Goal: Task Accomplishment & Management: Manage account settings

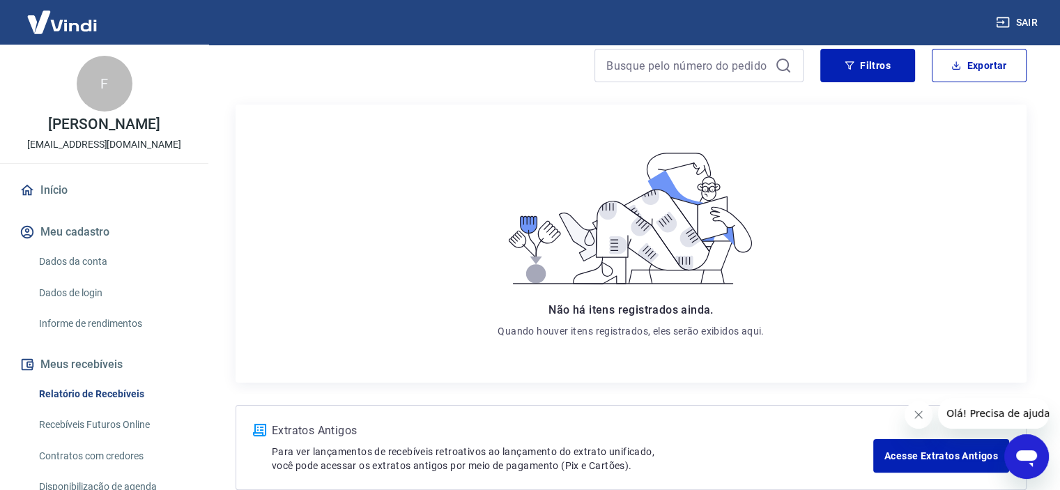
scroll to position [270, 0]
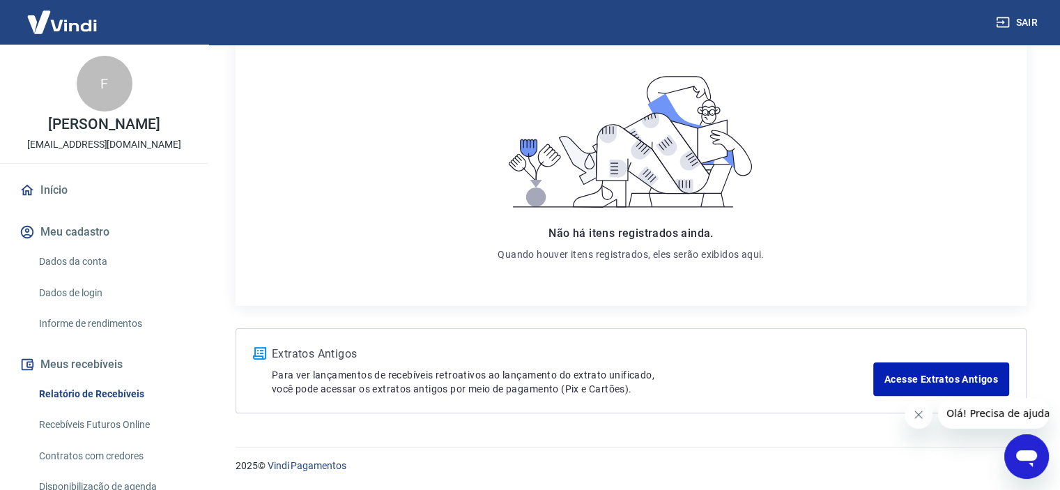
click at [68, 275] on link "Dados da conta" at bounding box center [112, 261] width 158 height 29
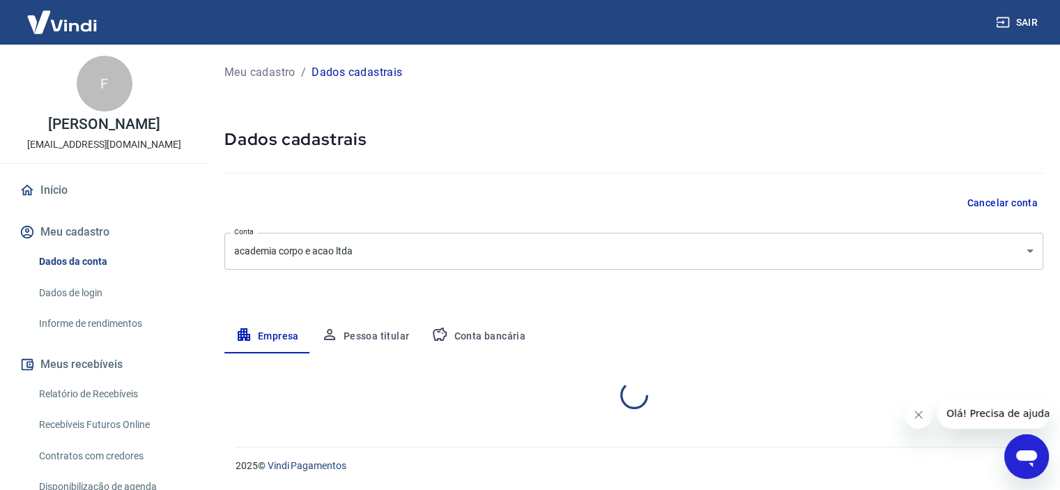
select select "MG"
select select "business"
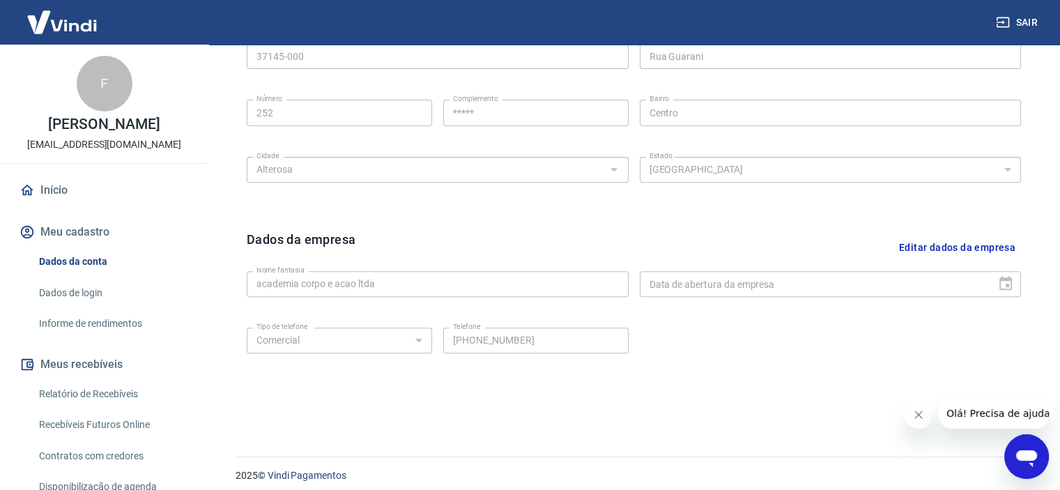
scroll to position [514, 0]
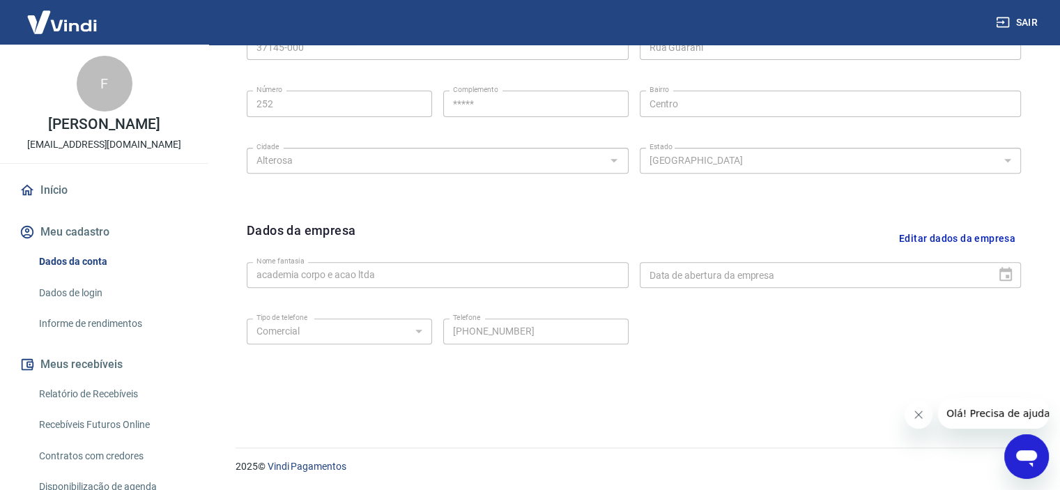
click at [100, 408] on link "Relatório de Recebíveis" at bounding box center [112, 394] width 158 height 29
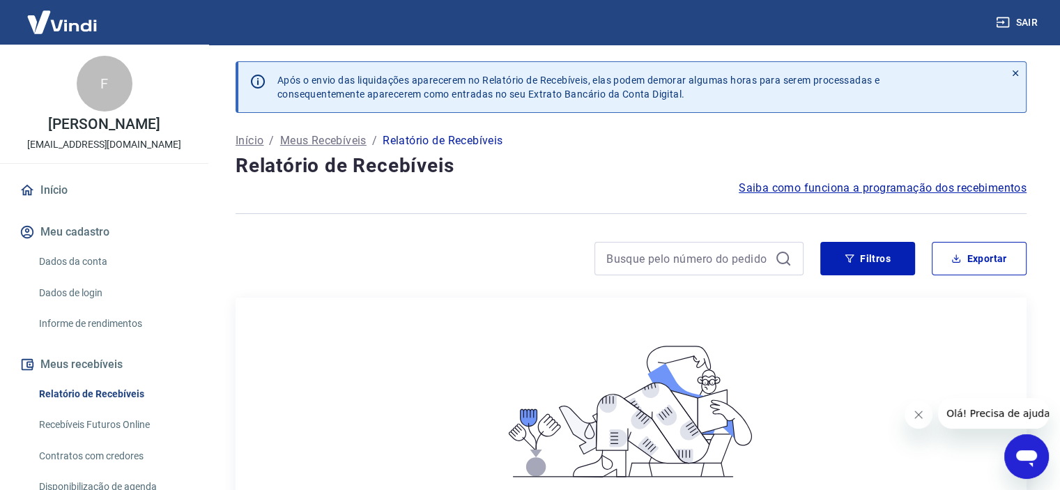
click at [1018, 70] on icon at bounding box center [1016, 73] width 6 height 6
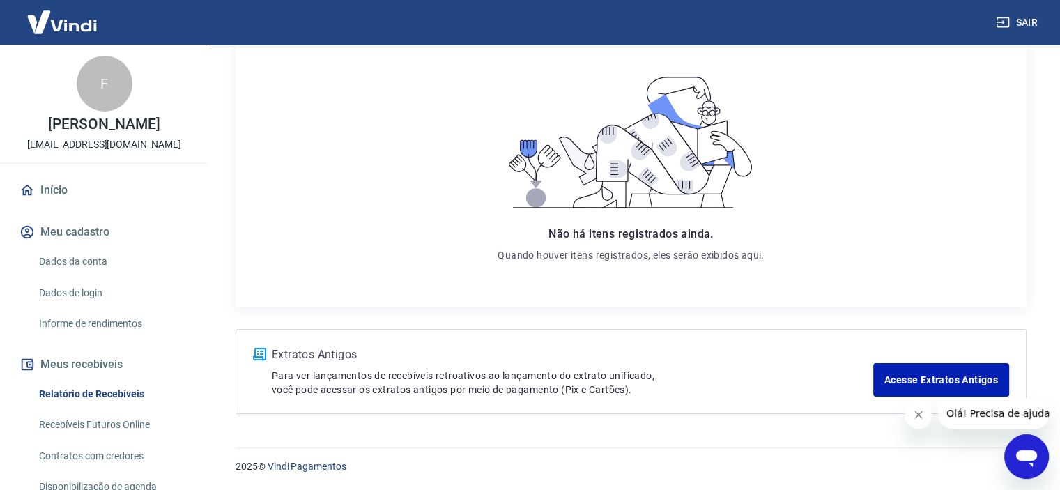
scroll to position [218, 0]
click at [947, 382] on link "Acesse Extratos Antigos" at bounding box center [941, 378] width 136 height 33
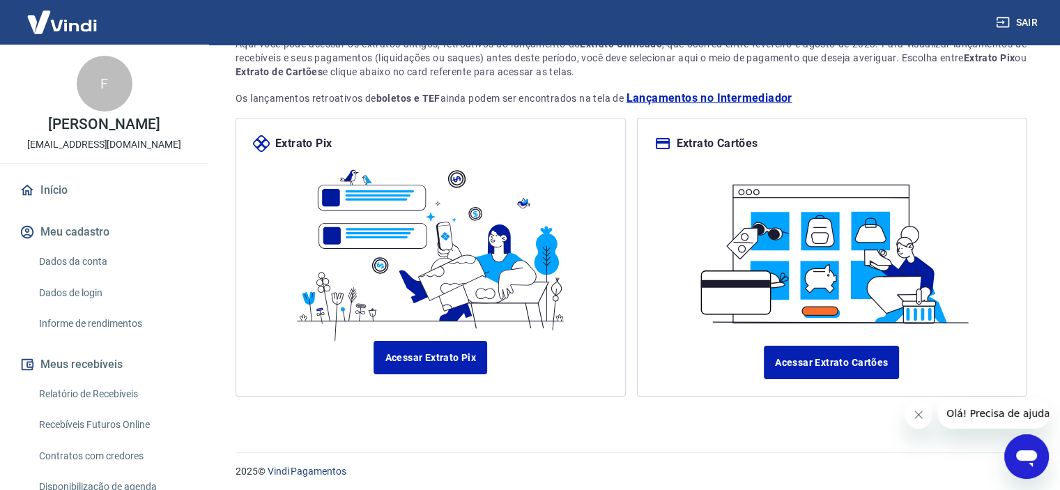
scroll to position [114, 0]
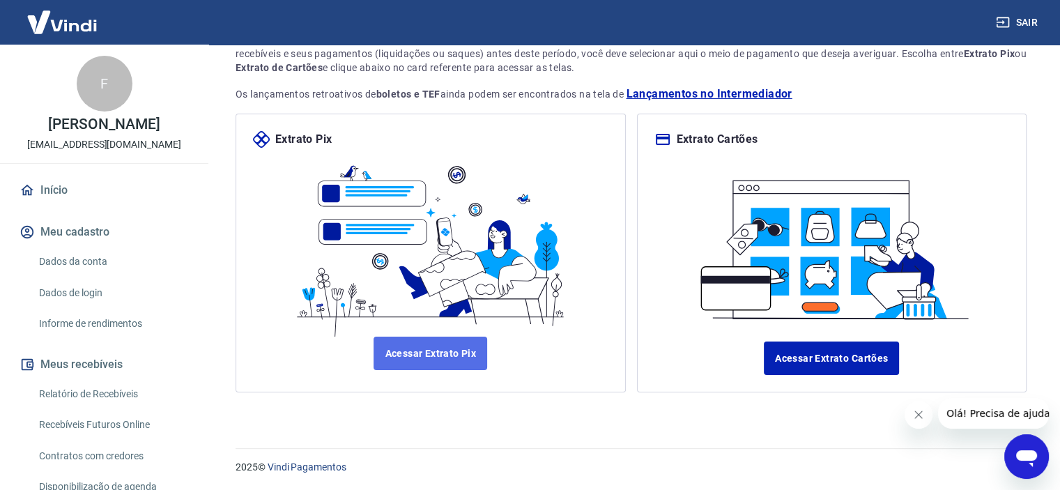
click at [420, 352] on link "Acessar Extrato Pix" at bounding box center [431, 353] width 114 height 33
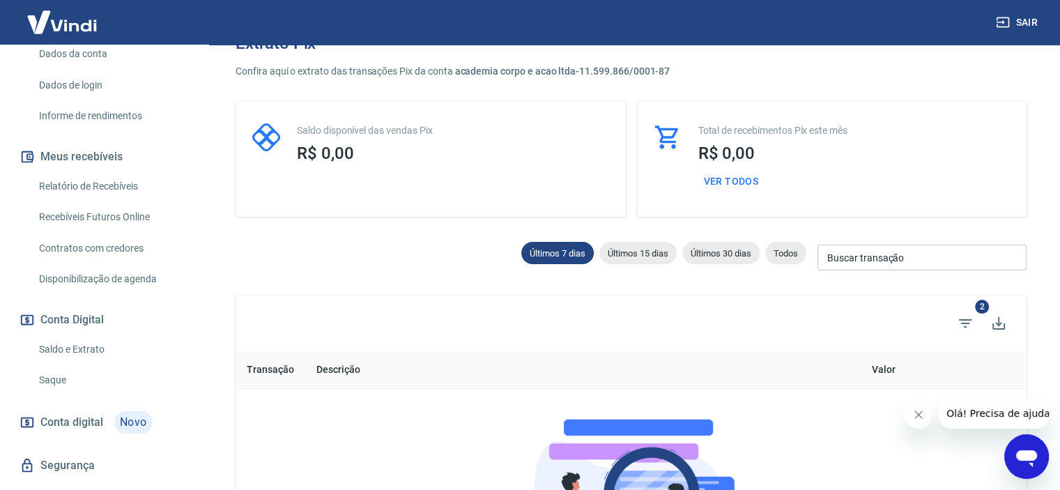
scroll to position [209, 0]
click at [103, 360] on link "Saldo e Extrato" at bounding box center [112, 348] width 158 height 29
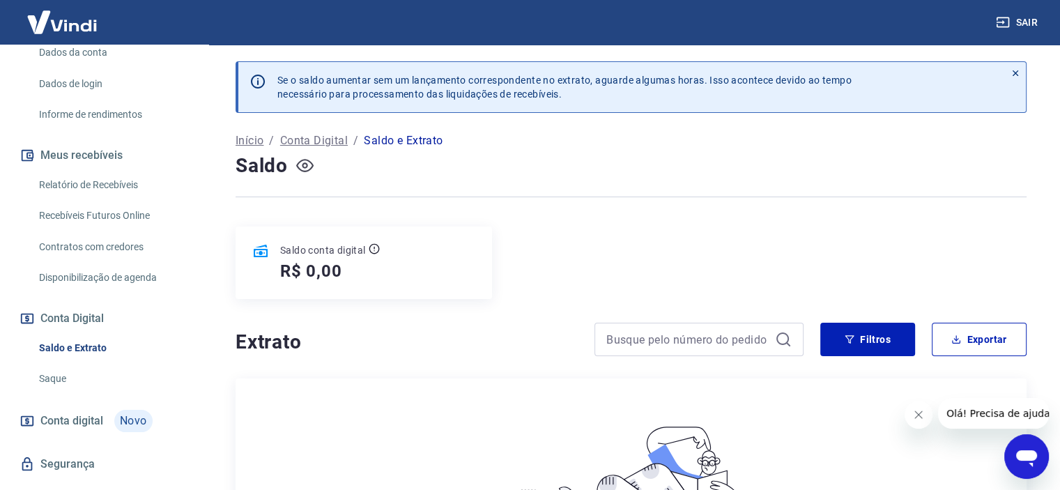
click at [300, 160] on icon "button" at bounding box center [304, 165] width 17 height 13
click at [303, 165] on icon "button" at bounding box center [304, 165] width 17 height 17
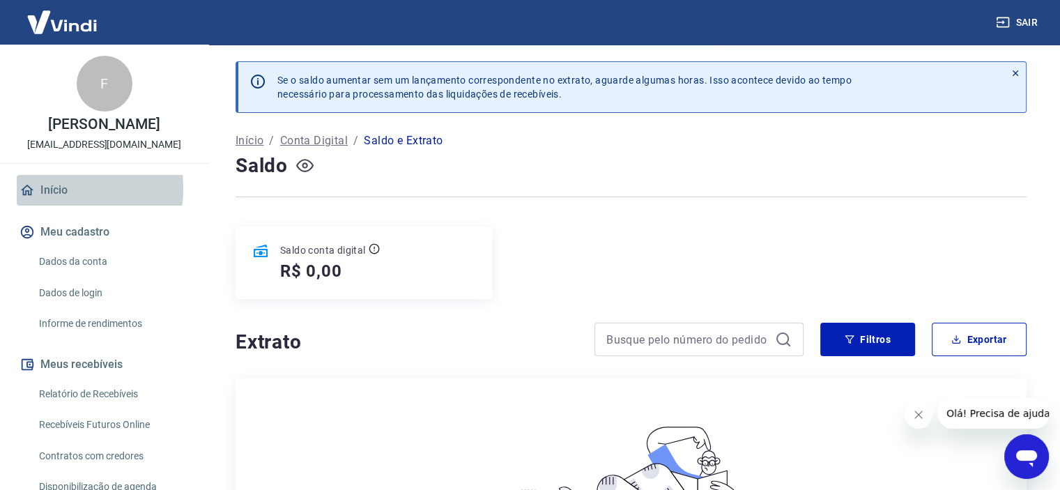
click at [57, 203] on link "Início" at bounding box center [104, 190] width 175 height 31
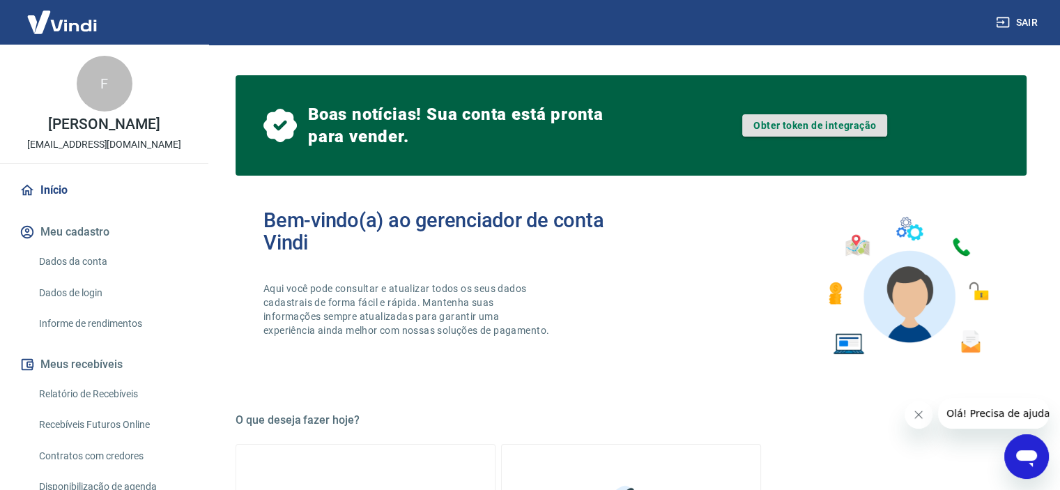
click at [853, 128] on link "Obter token de integração" at bounding box center [814, 125] width 145 height 22
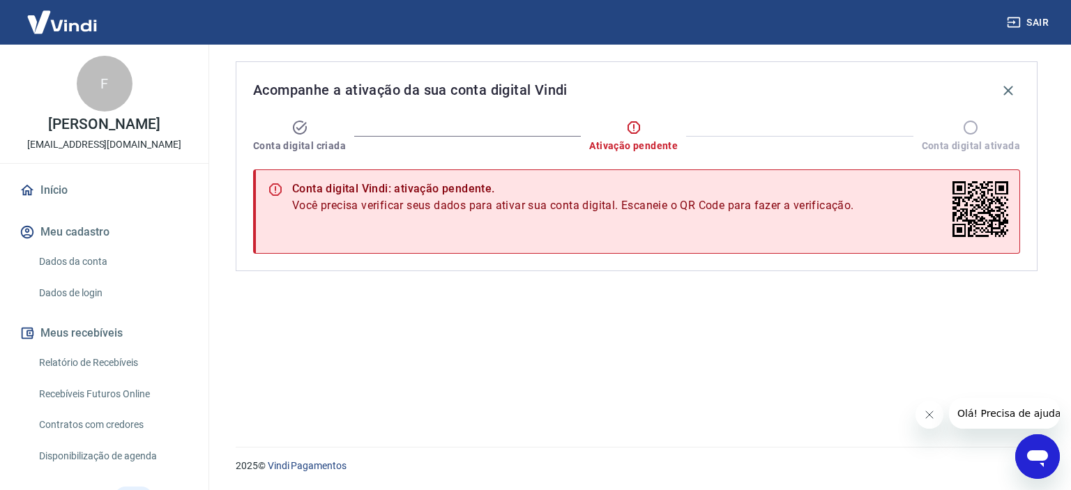
click at [86, 268] on link "Dados da conta" at bounding box center [112, 261] width 158 height 29
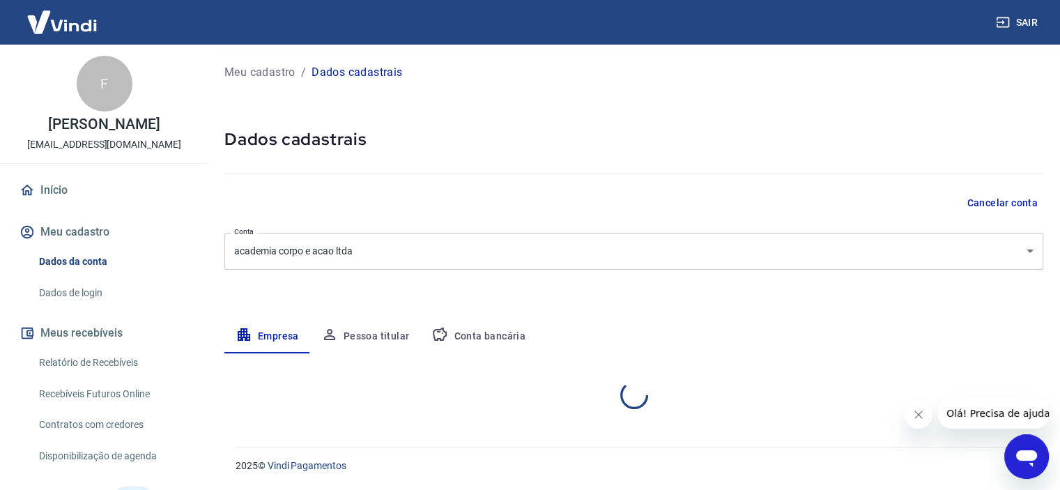
select select "MG"
select select "business"
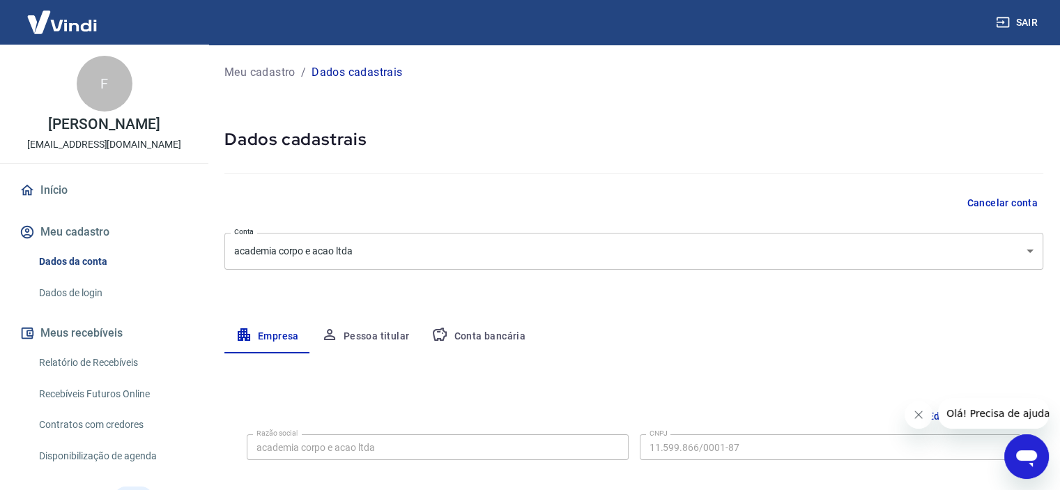
click at [390, 337] on button "Pessoa titular" at bounding box center [365, 336] width 111 height 33
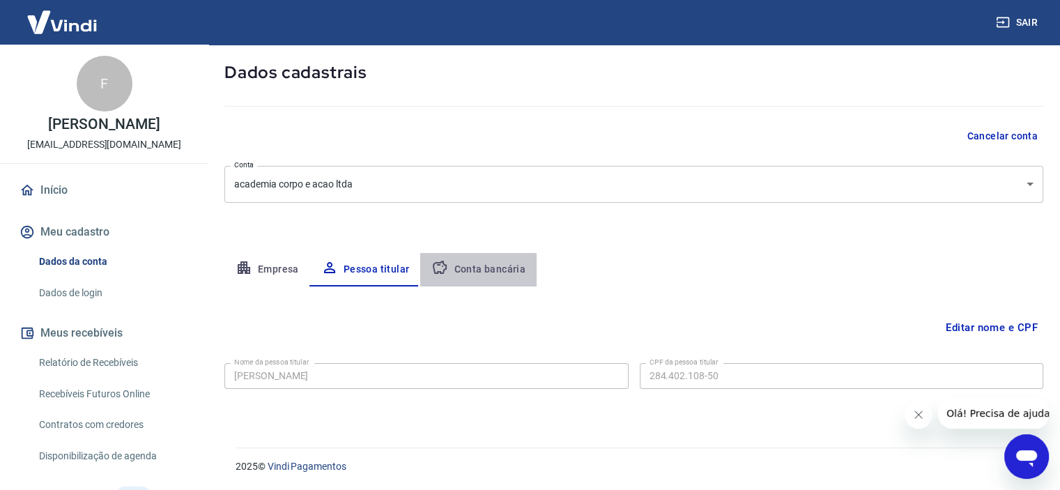
click at [488, 270] on button "Conta bancária" at bounding box center [478, 269] width 116 height 33
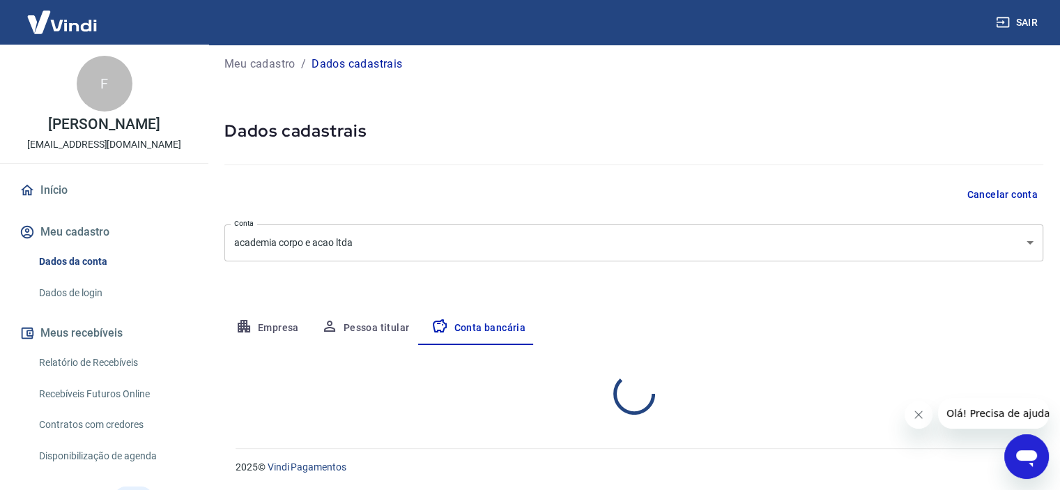
select select "1"
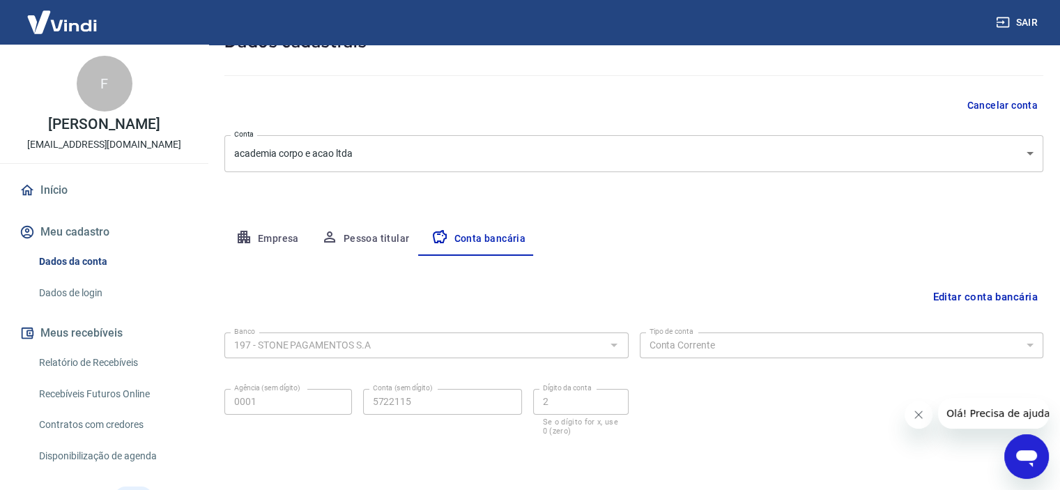
scroll to position [144, 0]
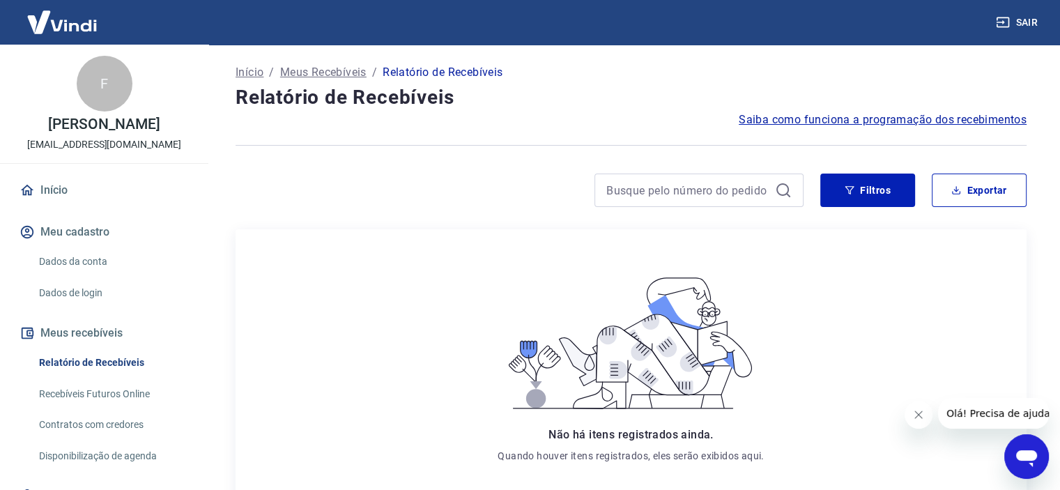
scroll to position [78, 0]
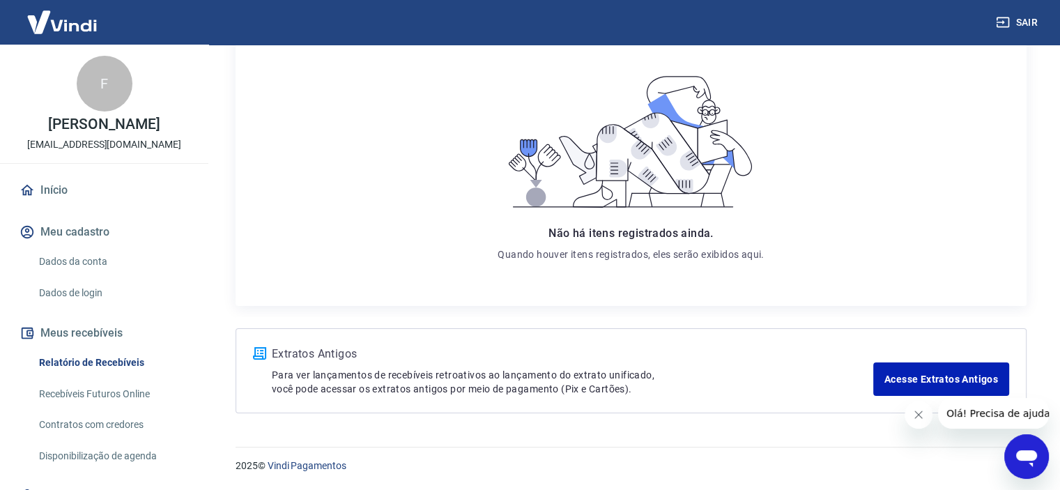
scroll to position [78, 0]
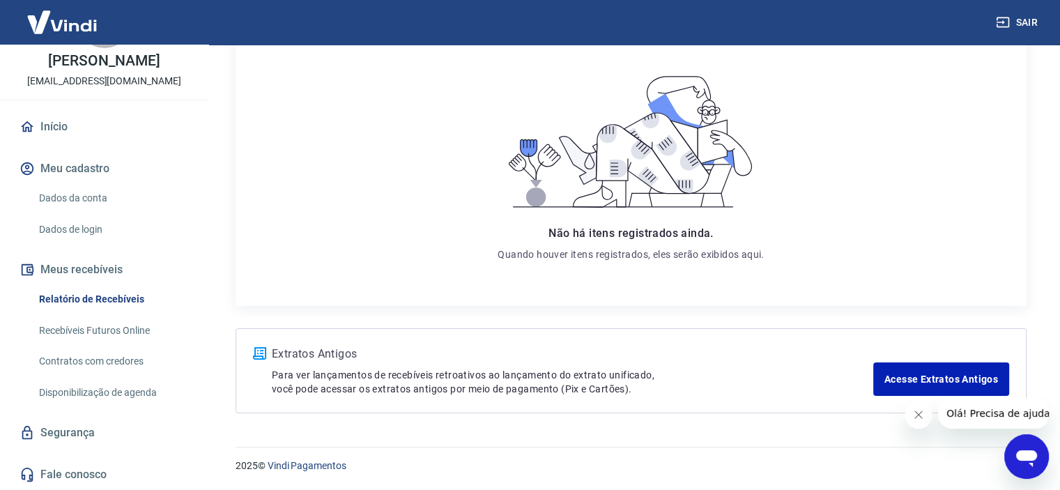
click at [81, 195] on link "Dados da conta" at bounding box center [112, 198] width 158 height 29
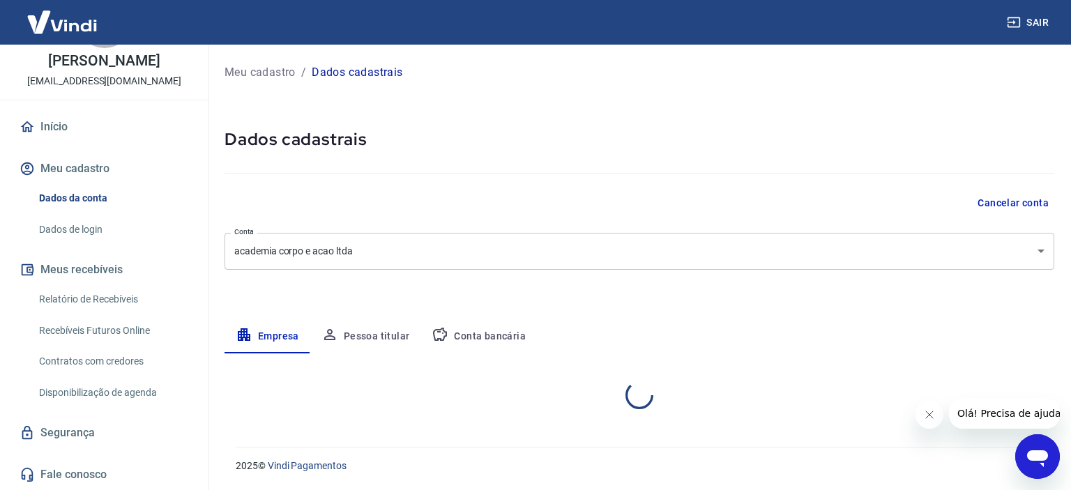
select select "MG"
select select "business"
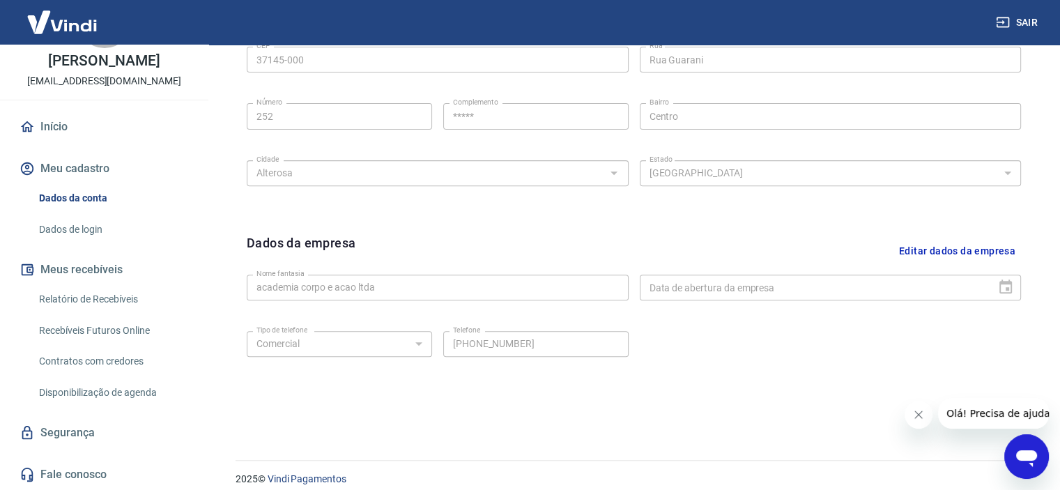
scroll to position [514, 0]
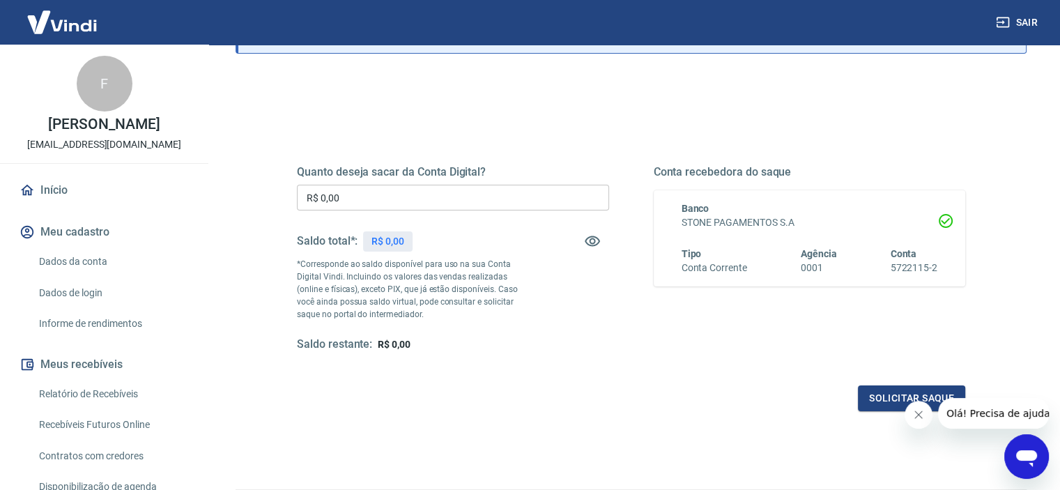
scroll to position [139, 0]
